Goal: Transaction & Acquisition: Download file/media

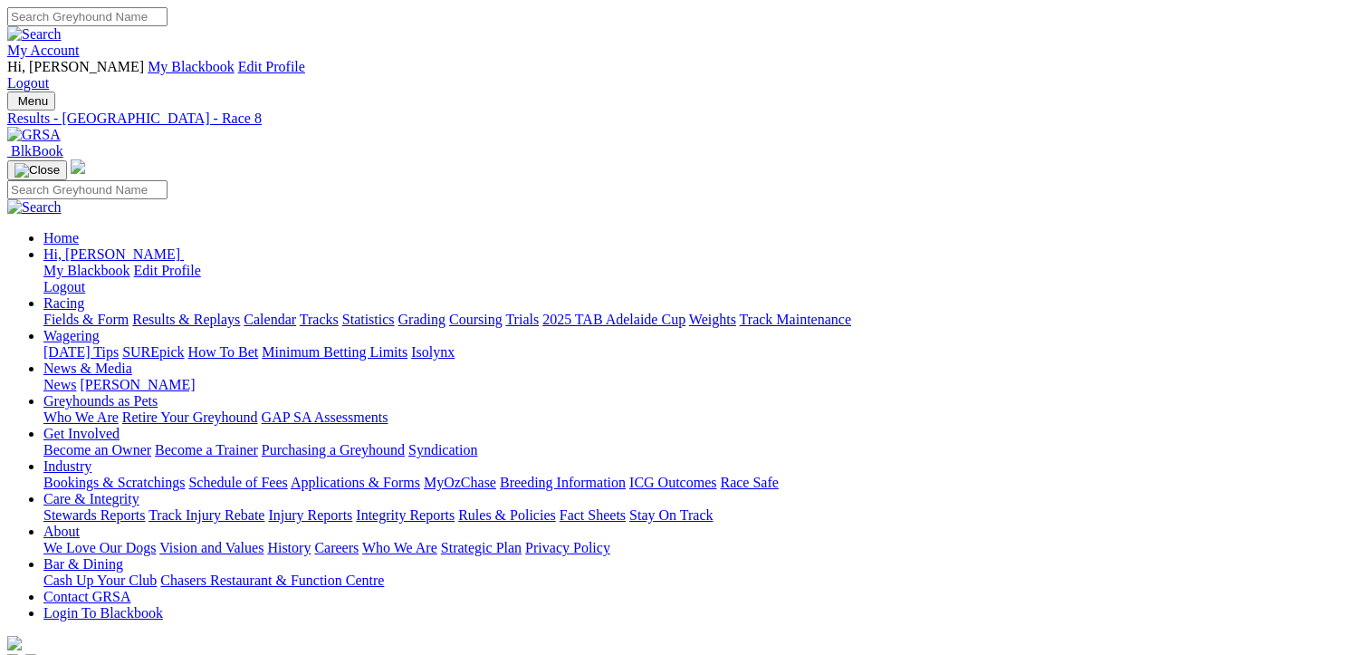
scroll to position [43, 0]
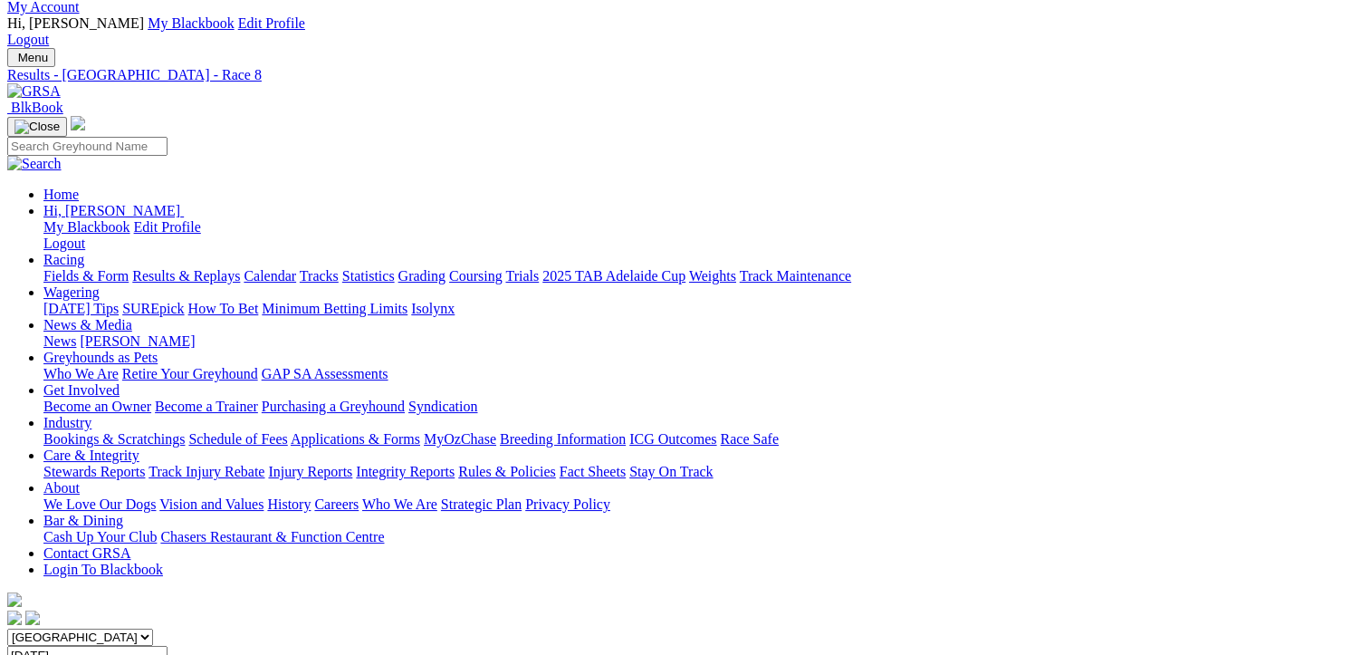
click at [68, 268] on link "Fields & Form" at bounding box center [85, 275] width 85 height 15
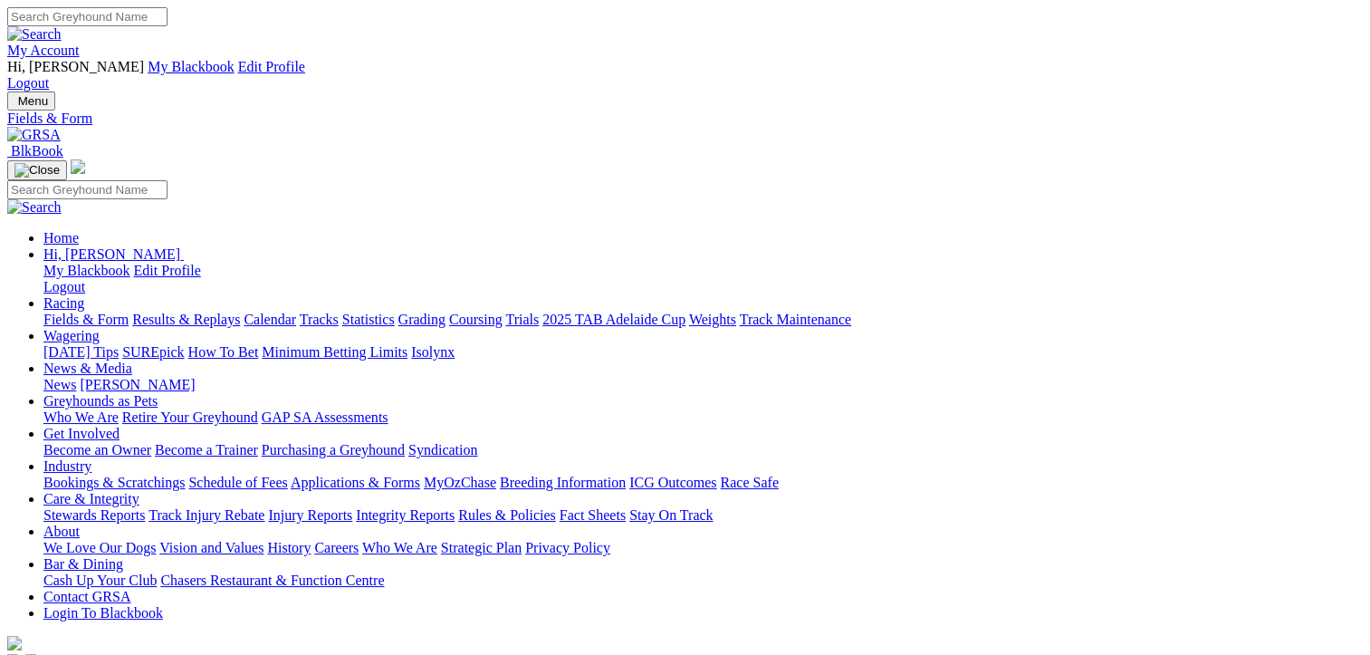
click at [980, 243] on link "CSV (Excel)" at bounding box center [942, 234] width 74 height 15
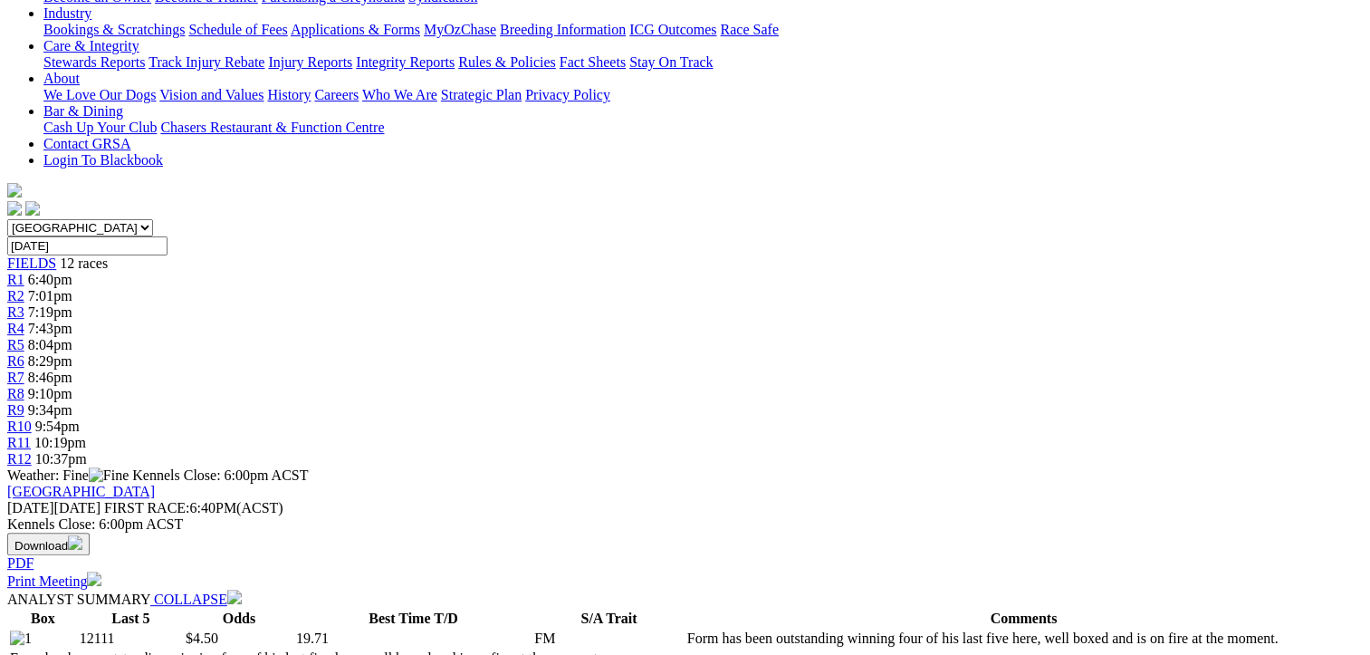
scroll to position [181, 0]
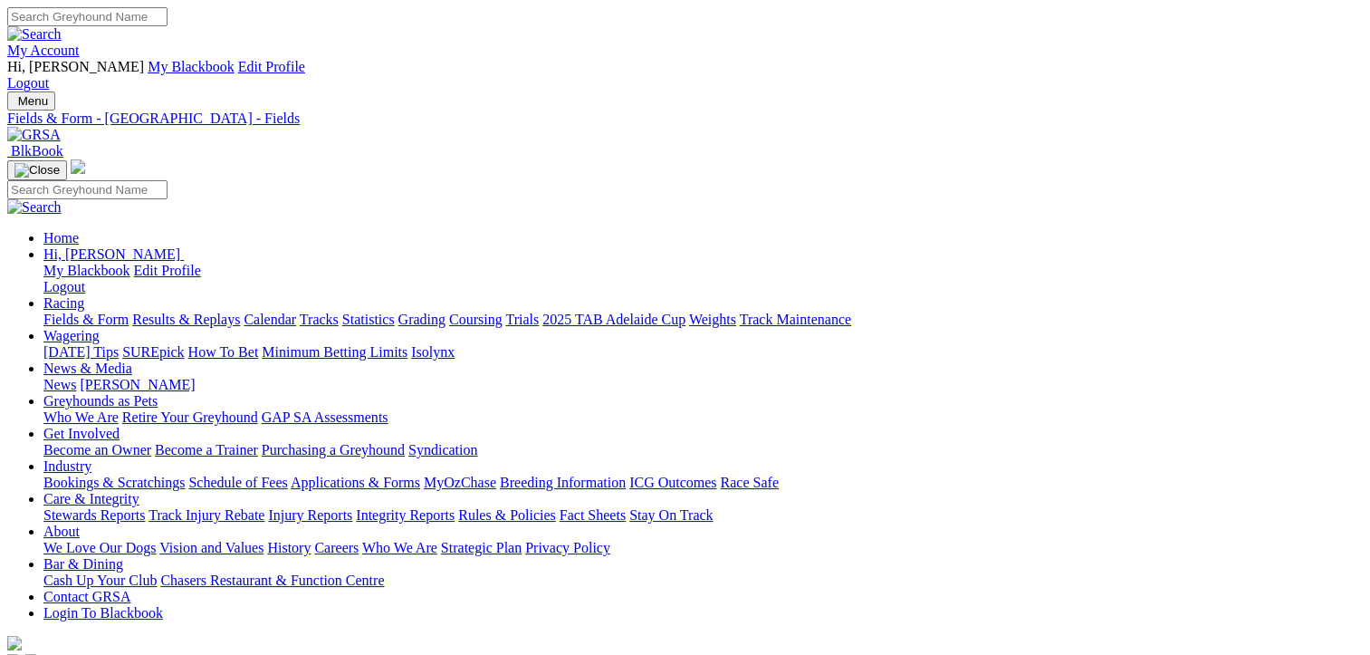
click at [75, 311] on link "Fields & Form" at bounding box center [85, 318] width 85 height 15
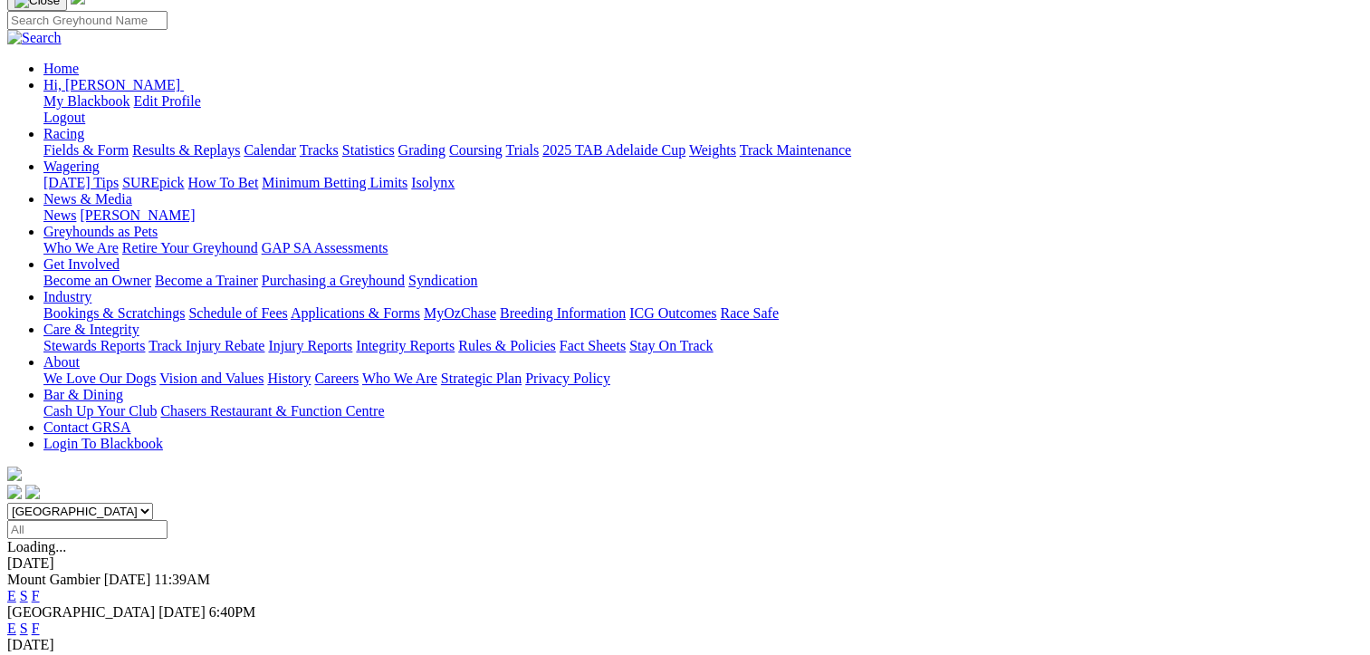
scroll to position [181, 0]
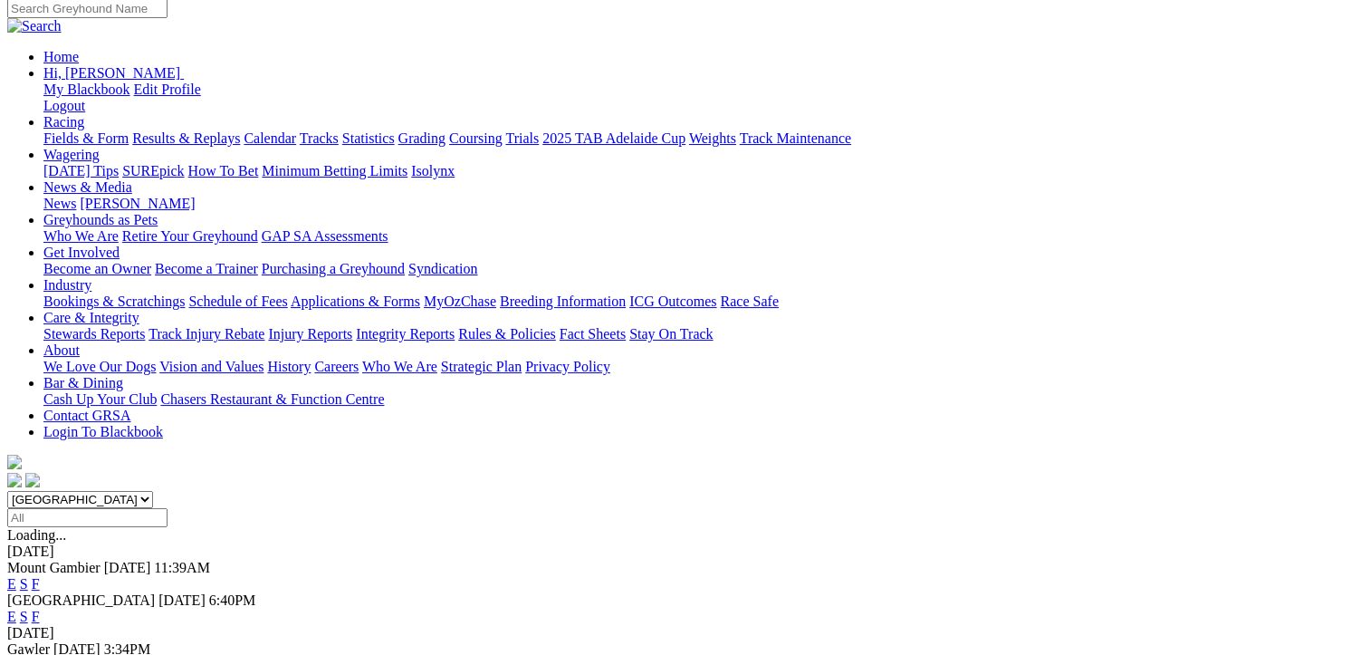
click at [40, 654] on link "F" at bounding box center [36, 664] width 8 height 15
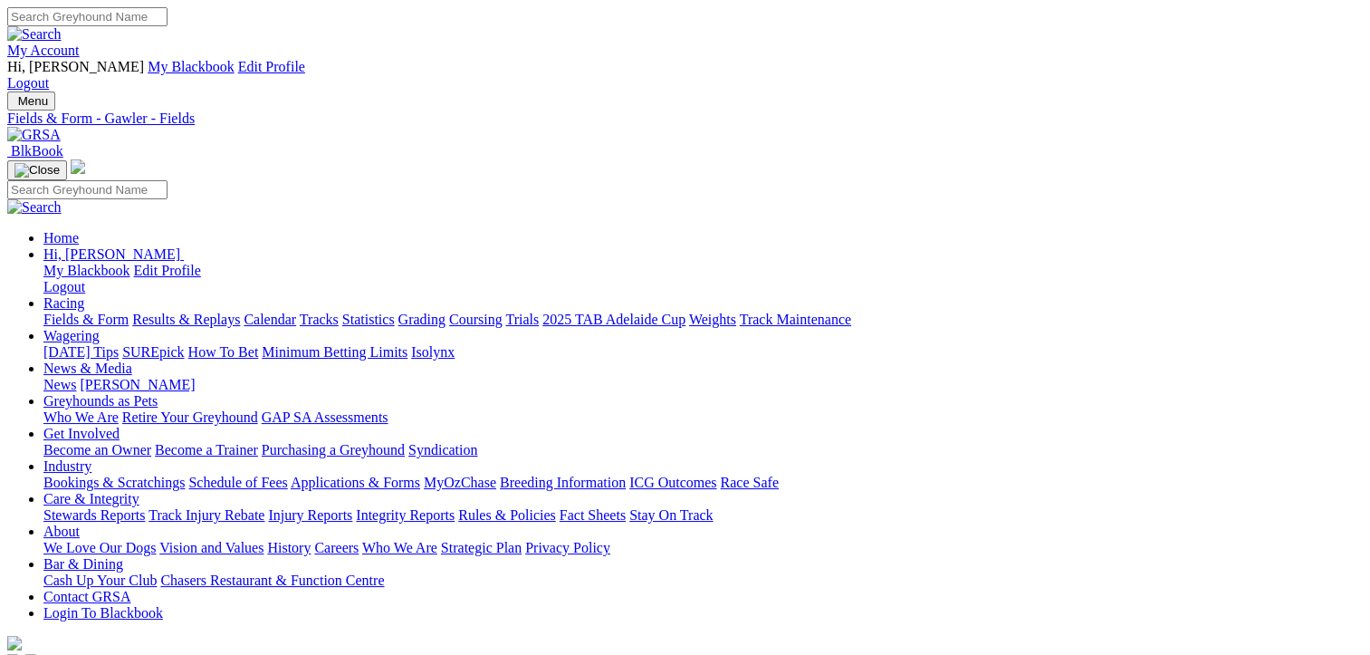
click at [980, 235] on link "CSV (Excel)" at bounding box center [942, 227] width 74 height 15
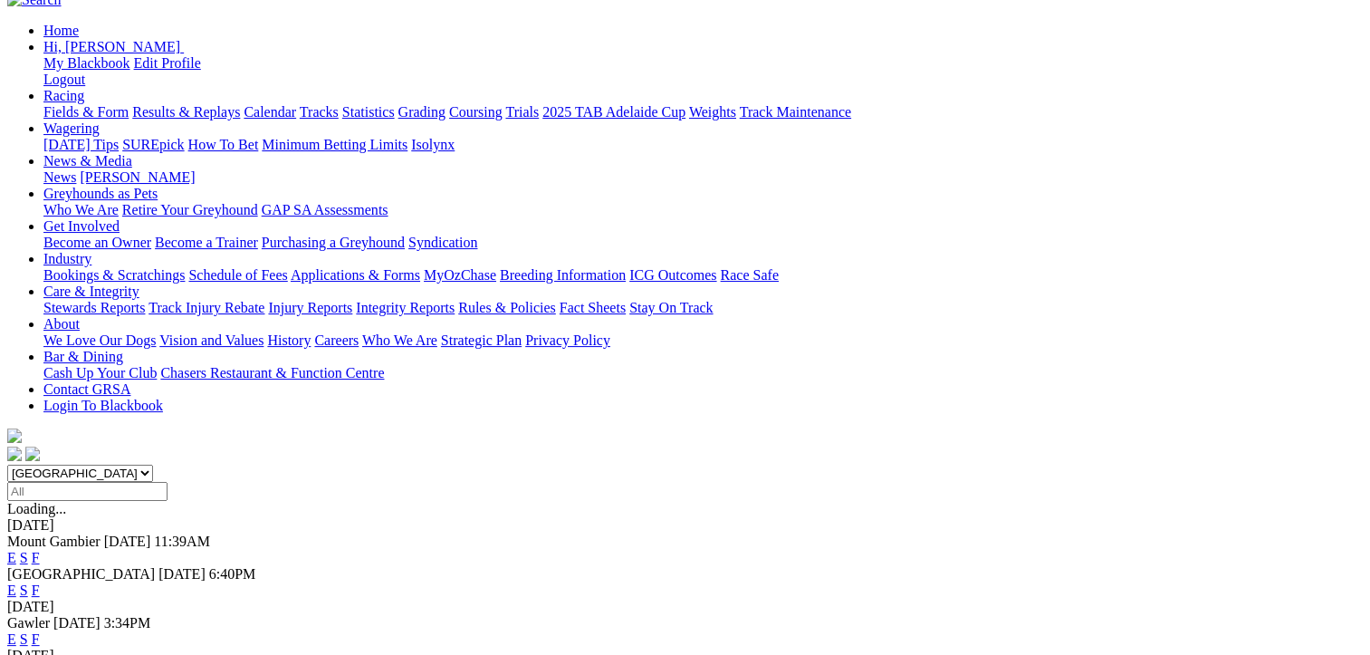
scroll to position [272, 0]
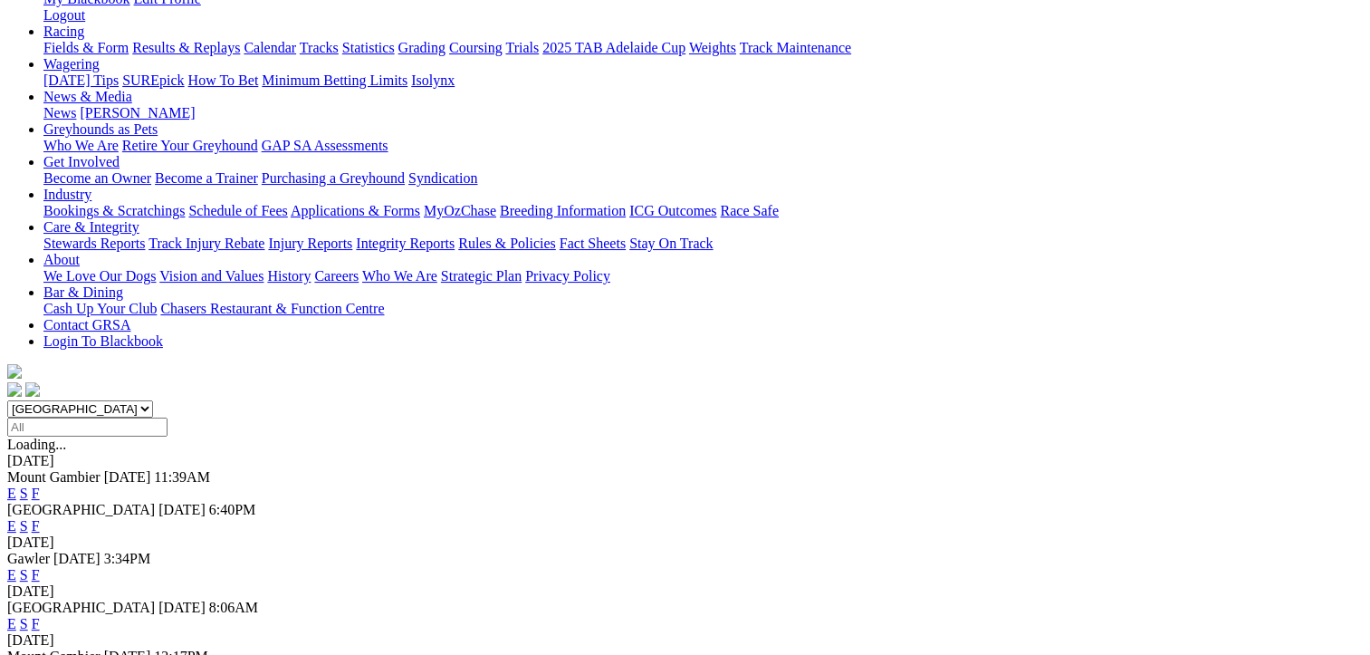
click at [40, 616] on link "F" at bounding box center [36, 623] width 8 height 15
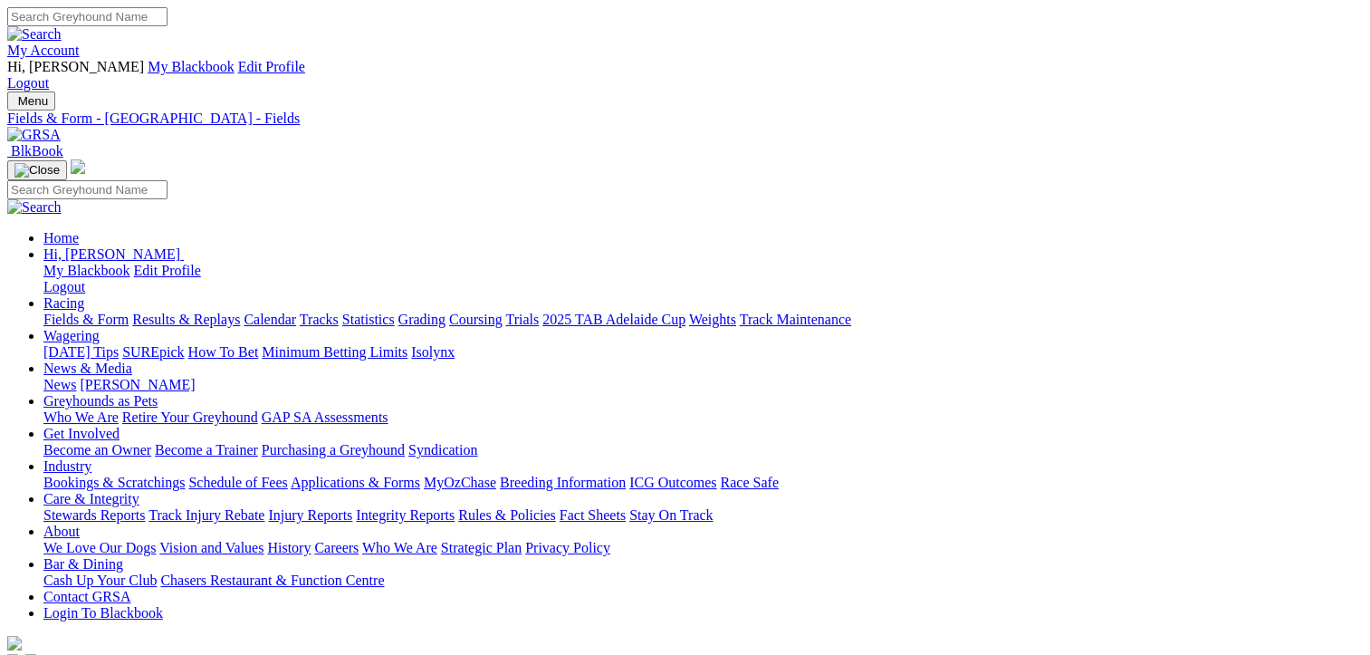
click at [980, 235] on link "CSV (Excel)" at bounding box center [942, 227] width 74 height 15
